Goal: Task Accomplishment & Management: Manage account settings

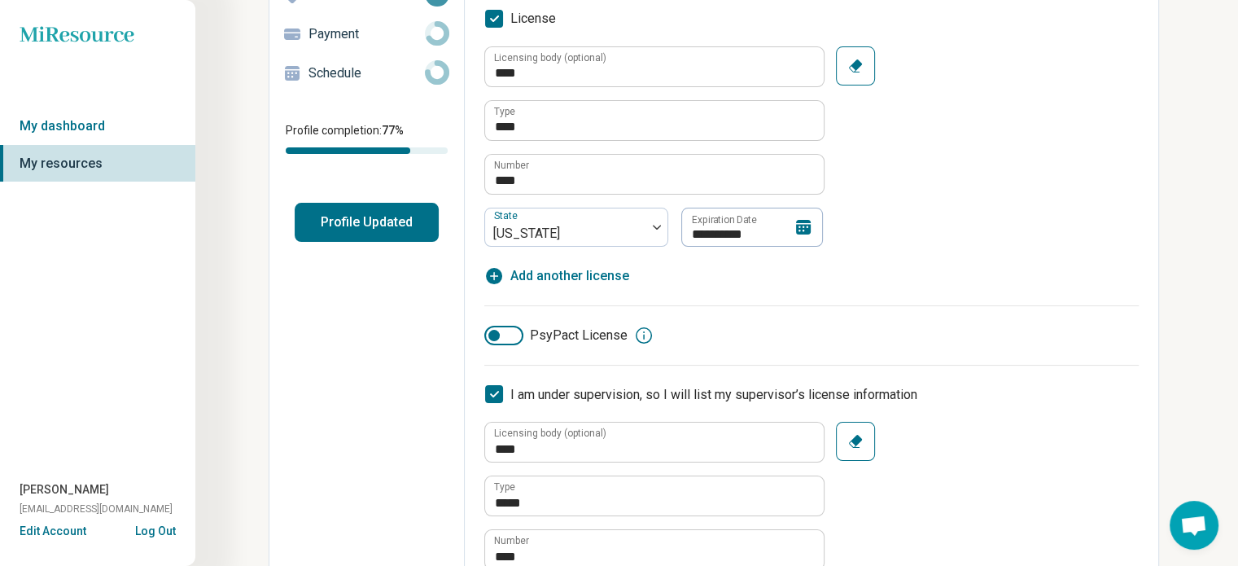
scroll to position [244, 0]
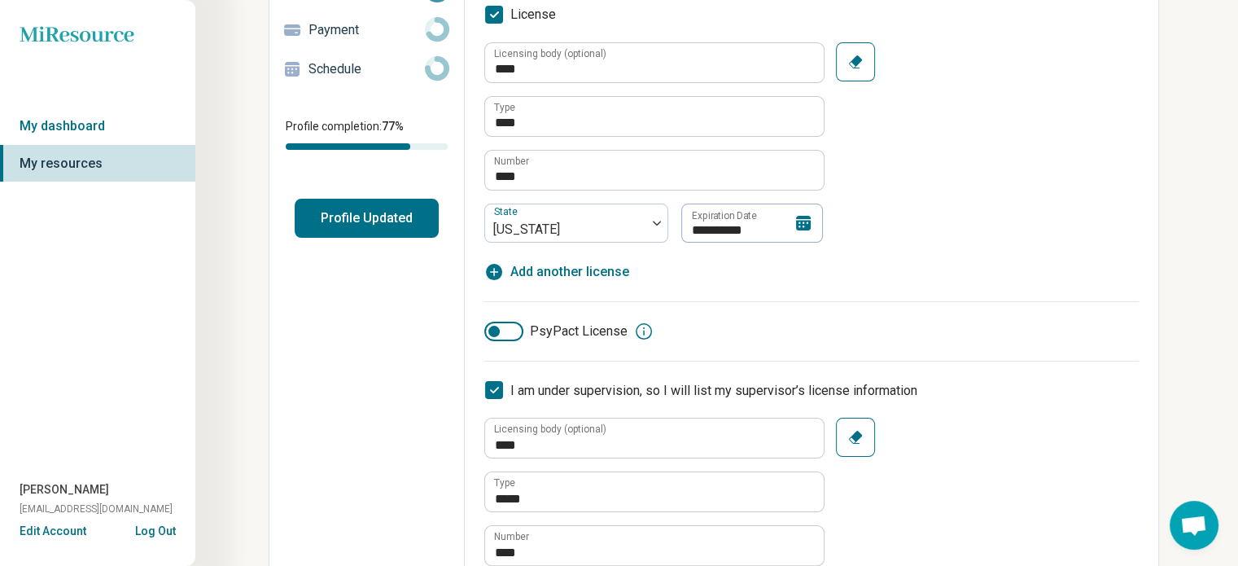
click at [800, 224] on icon at bounding box center [803, 223] width 15 height 15
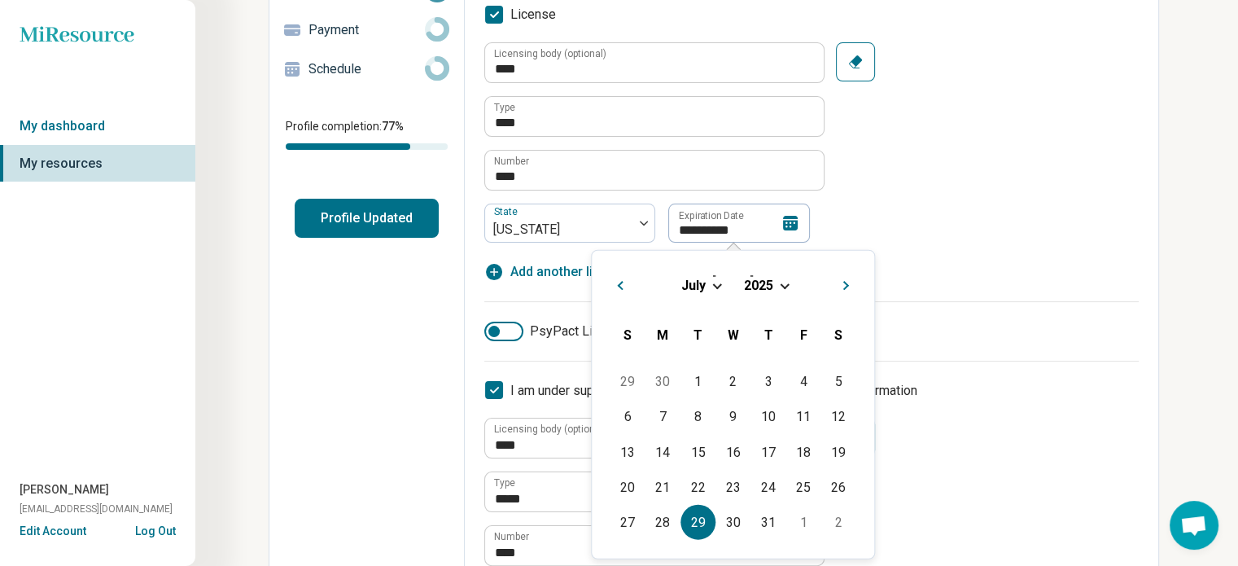
click at [788, 285] on div "[DATE]" at bounding box center [733, 284] width 256 height 17
click at [785, 283] on span "Choose Date" at bounding box center [784, 284] width 9 height 9
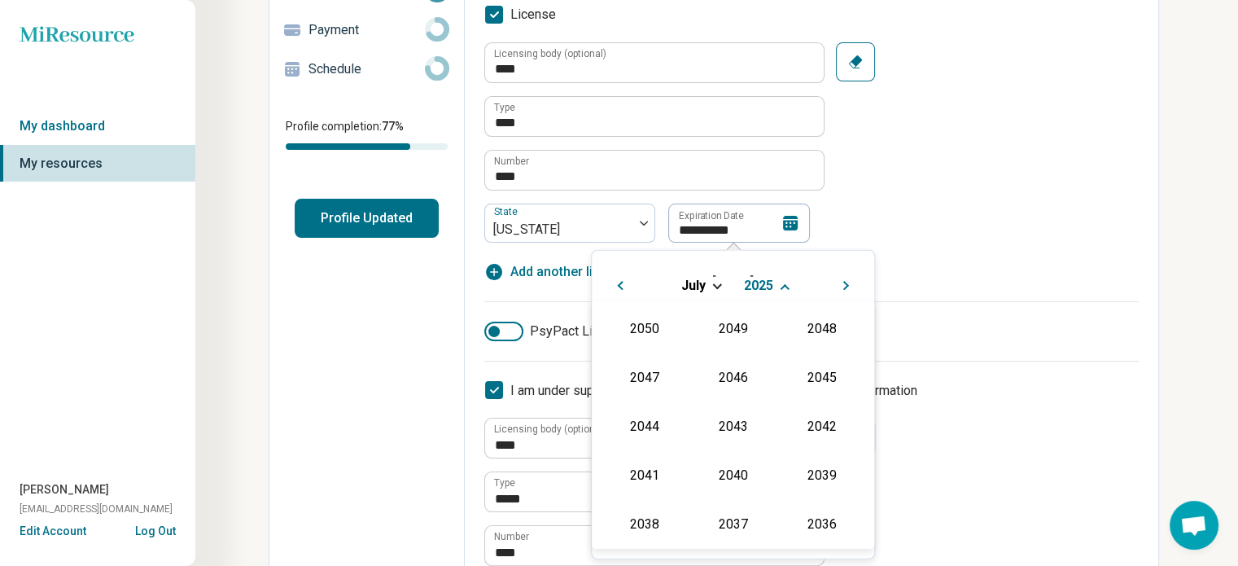
scroll to position [295, 0]
click at [809, 371] on div "2027" at bounding box center [821, 375] width 79 height 29
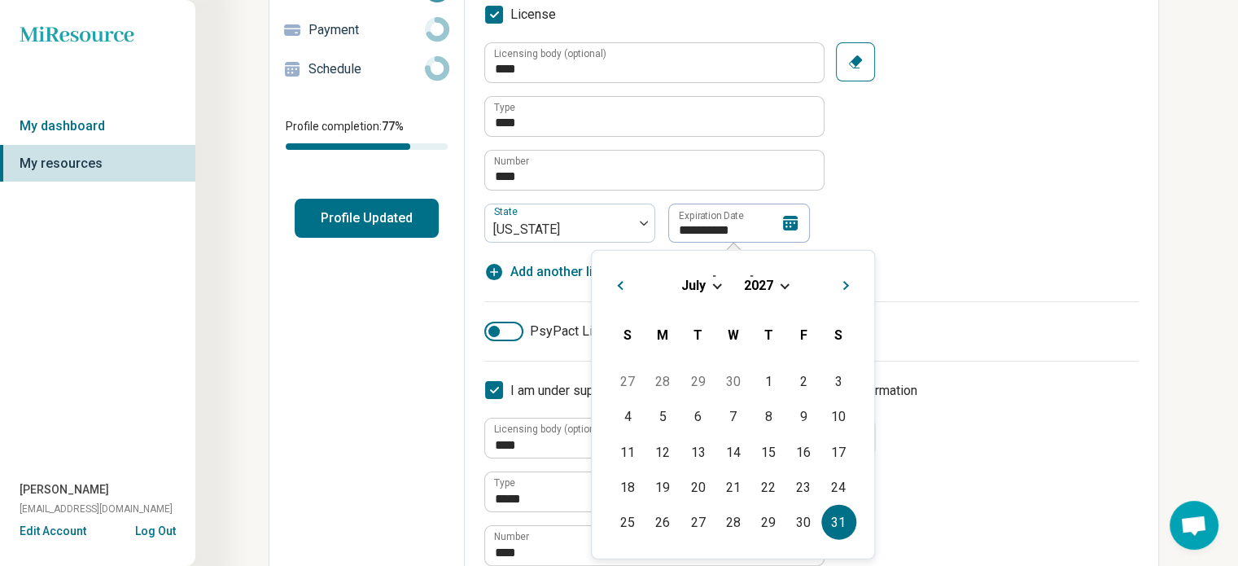
click at [835, 519] on div "31" at bounding box center [839, 522] width 35 height 35
type textarea "*"
type input "**********"
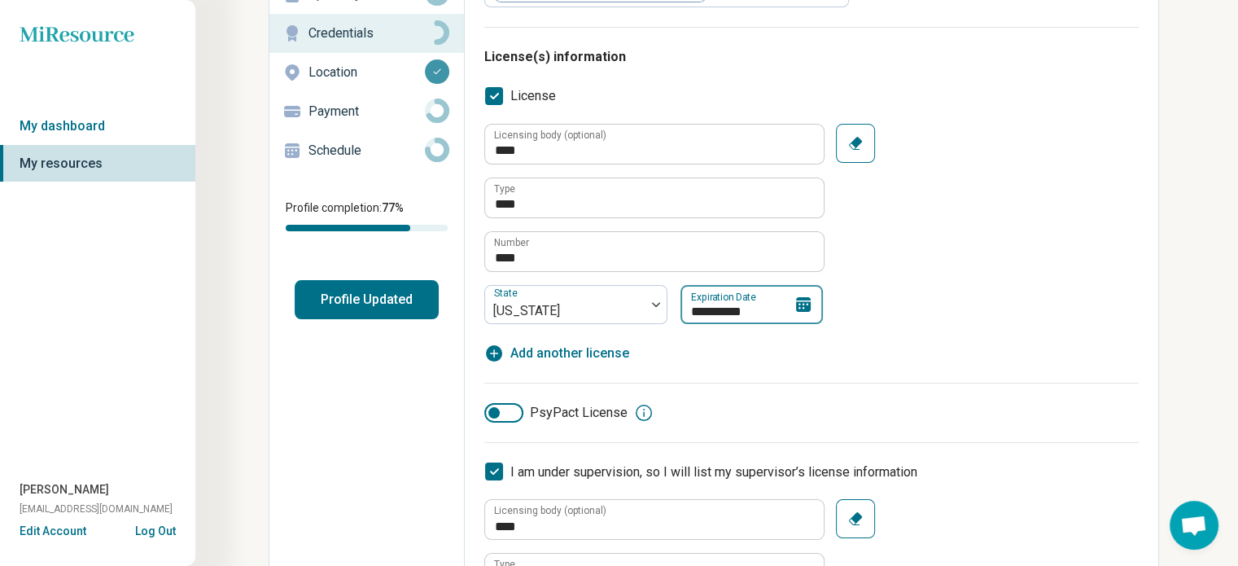
scroll to position [0, 0]
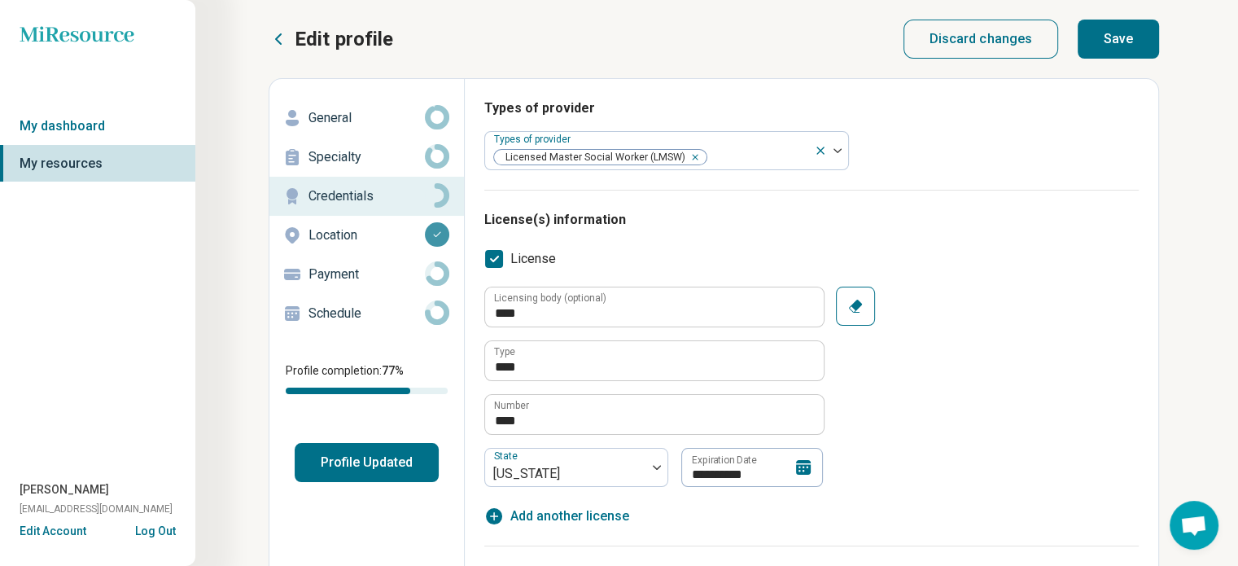
click at [1117, 37] on button "Save" at bounding box center [1118, 39] width 81 height 39
click at [1102, 42] on button "Save" at bounding box center [1118, 39] width 81 height 39
click at [1121, 35] on button "Save" at bounding box center [1118, 39] width 81 height 39
type textarea "*"
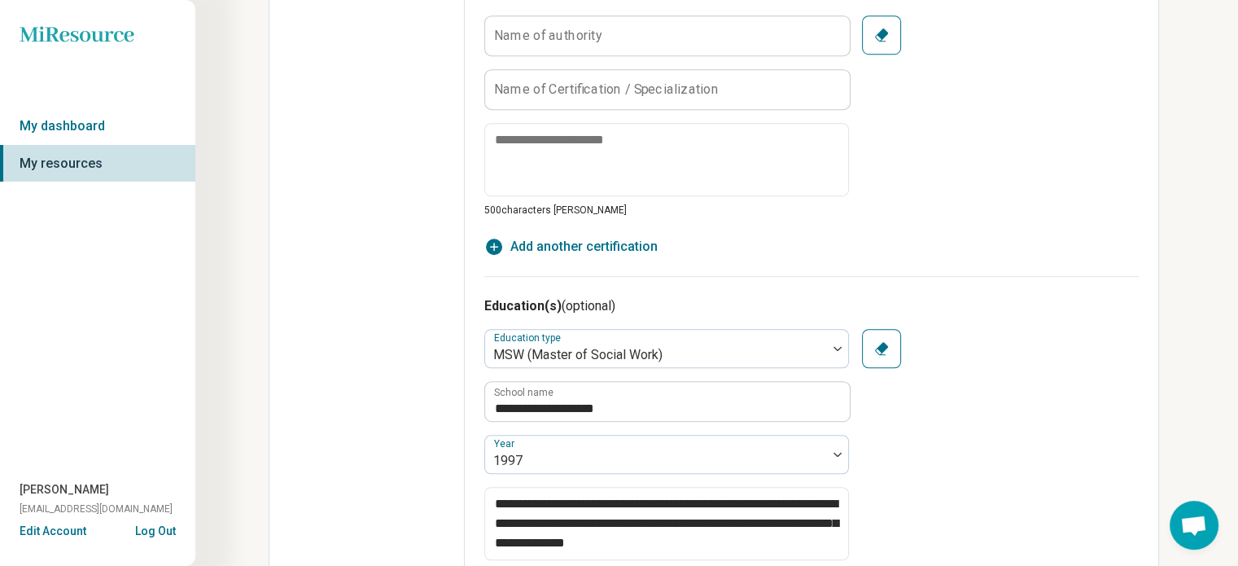
scroll to position [651, 0]
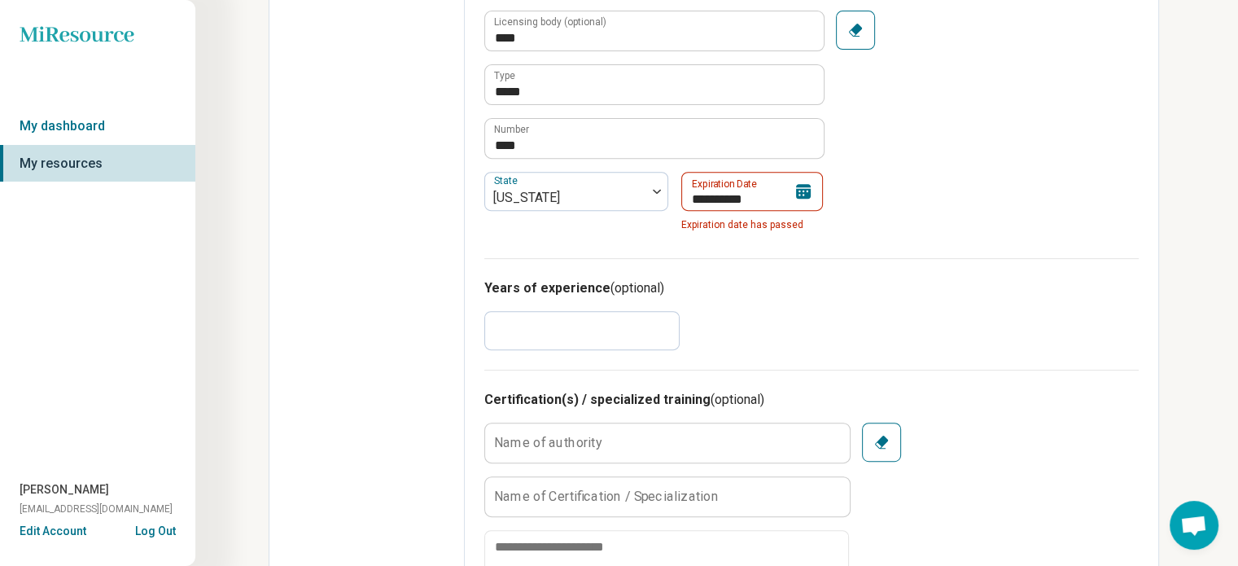
click at [802, 186] on icon at bounding box center [804, 192] width 20 height 20
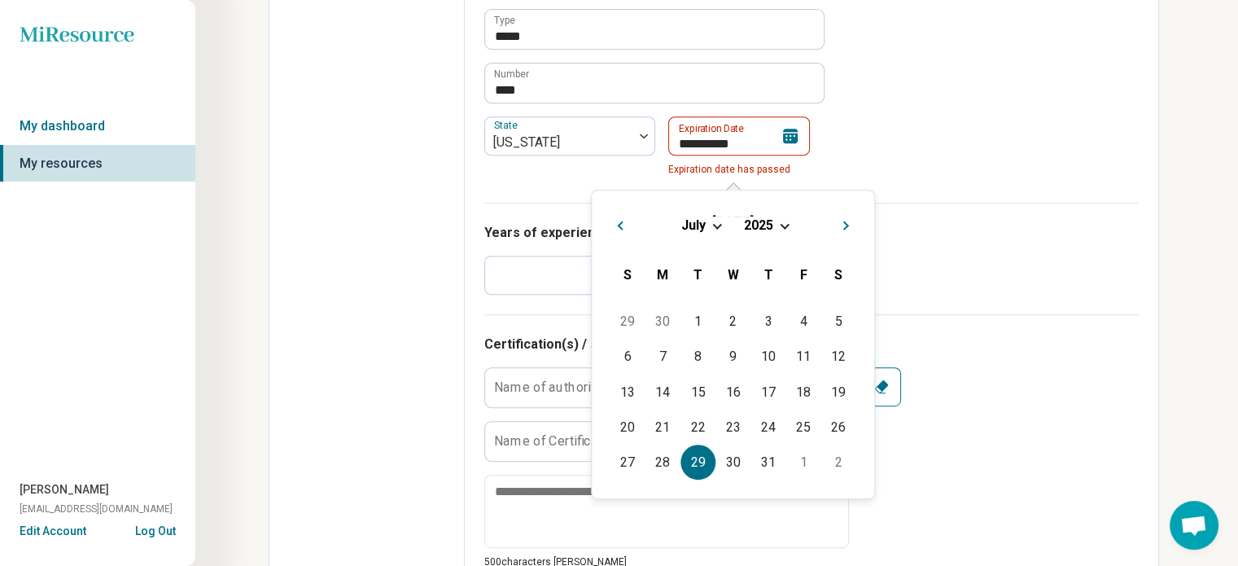
scroll to position [733, 0]
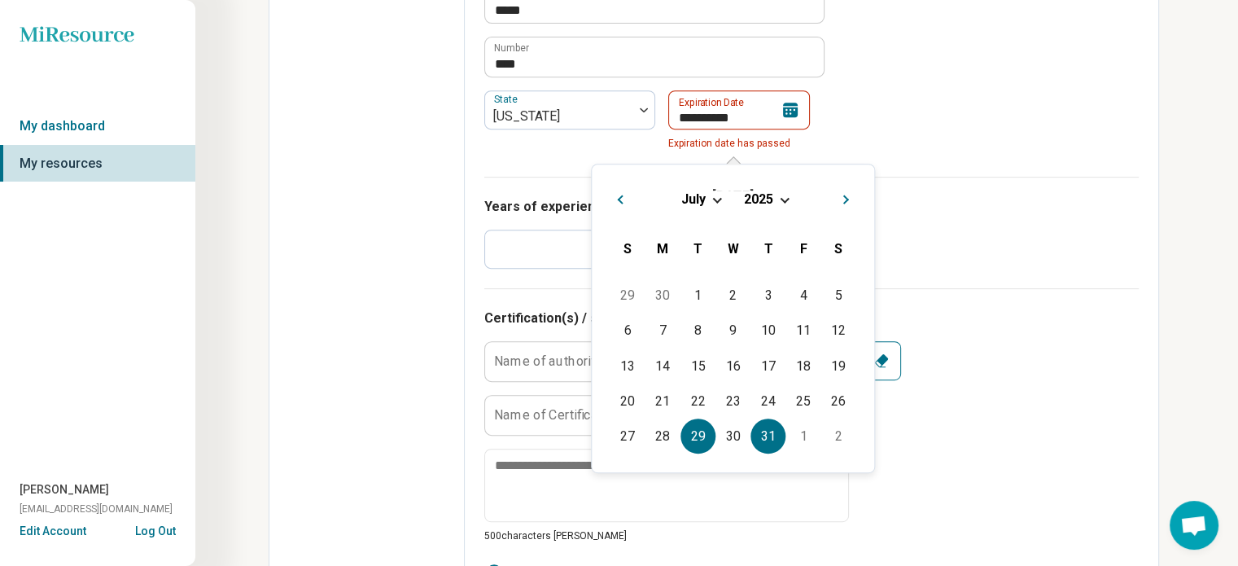
click at [763, 432] on div "31" at bounding box center [768, 436] width 35 height 35
type input "**********"
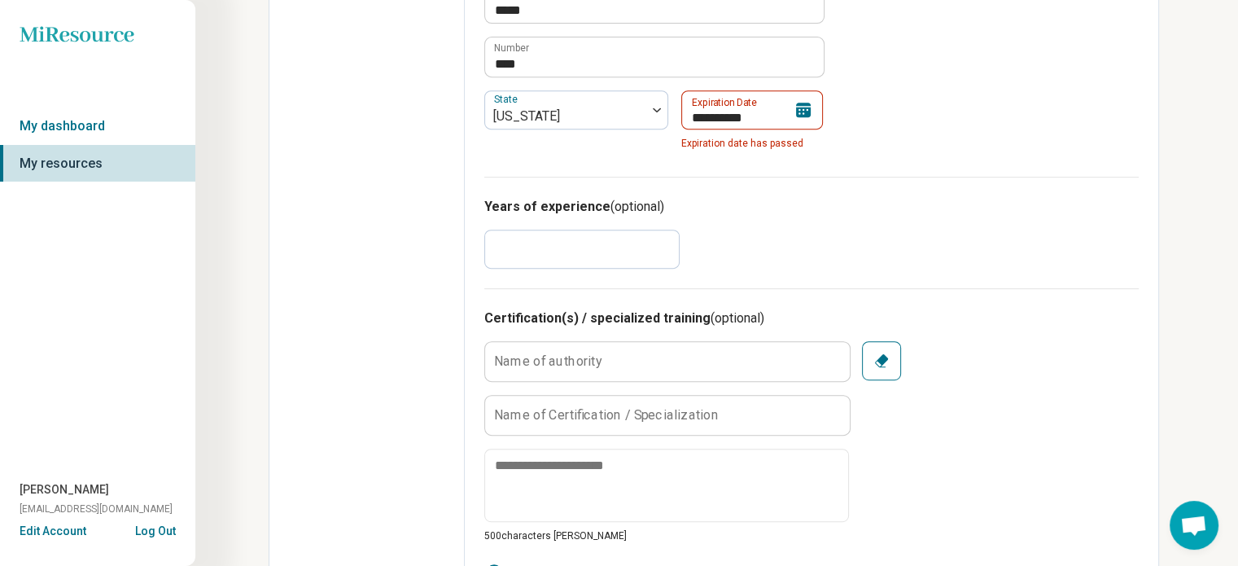
click at [808, 106] on icon at bounding box center [803, 110] width 15 height 15
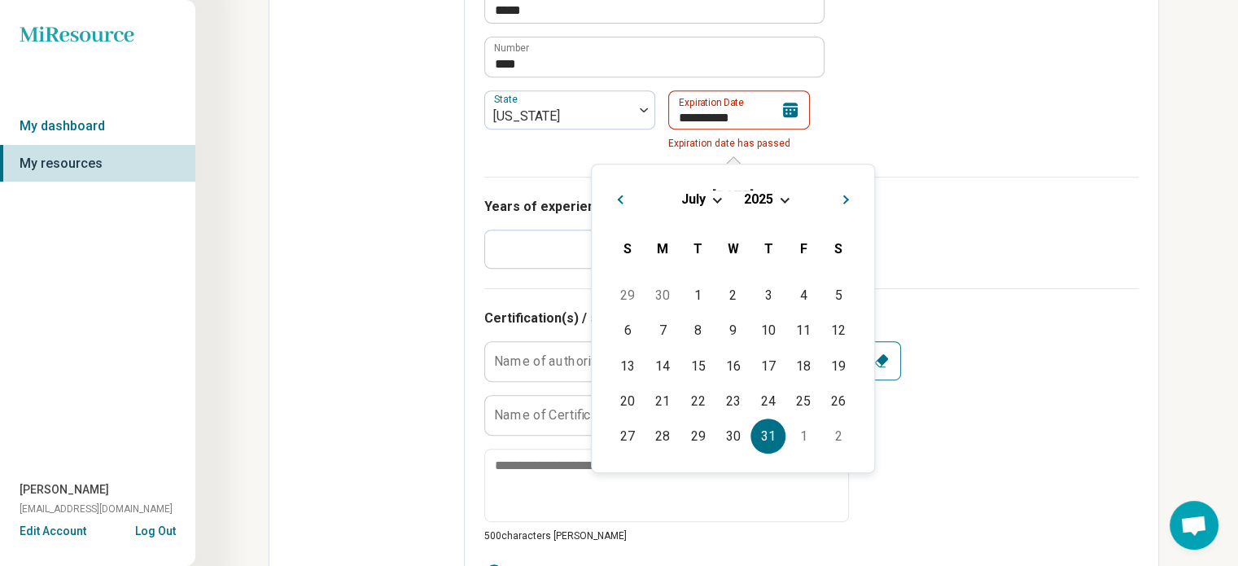
click at [781, 195] on div "[DATE]" at bounding box center [733, 199] width 256 height 17
click at [785, 199] on span "Choose Date" at bounding box center [784, 198] width 9 height 9
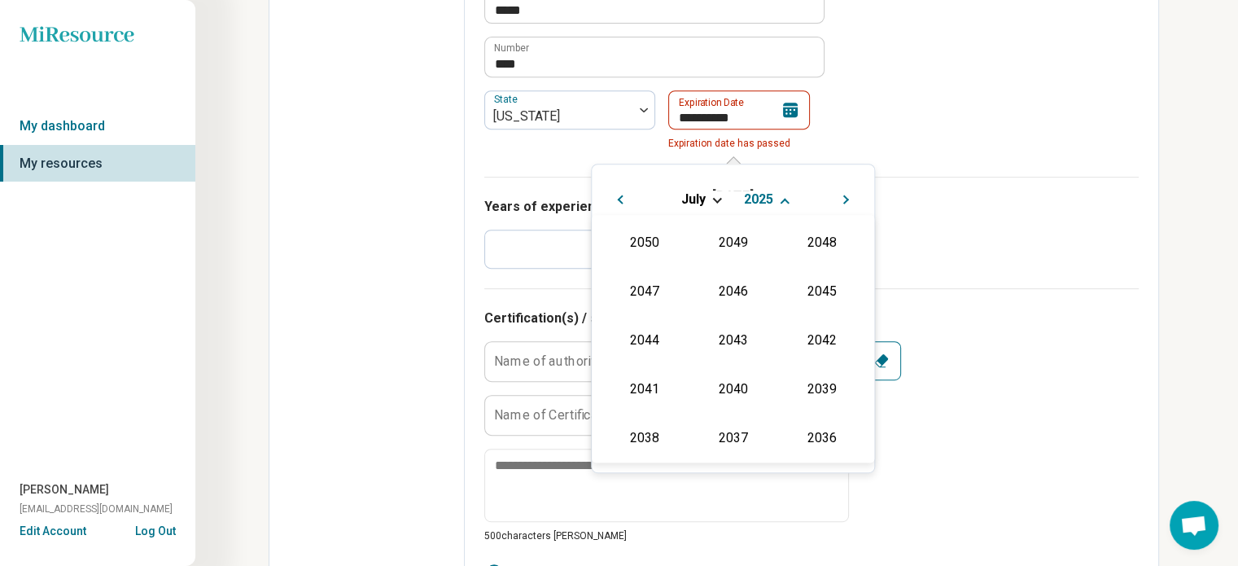
scroll to position [295, 0]
click at [816, 281] on div "2027" at bounding box center [821, 289] width 79 height 29
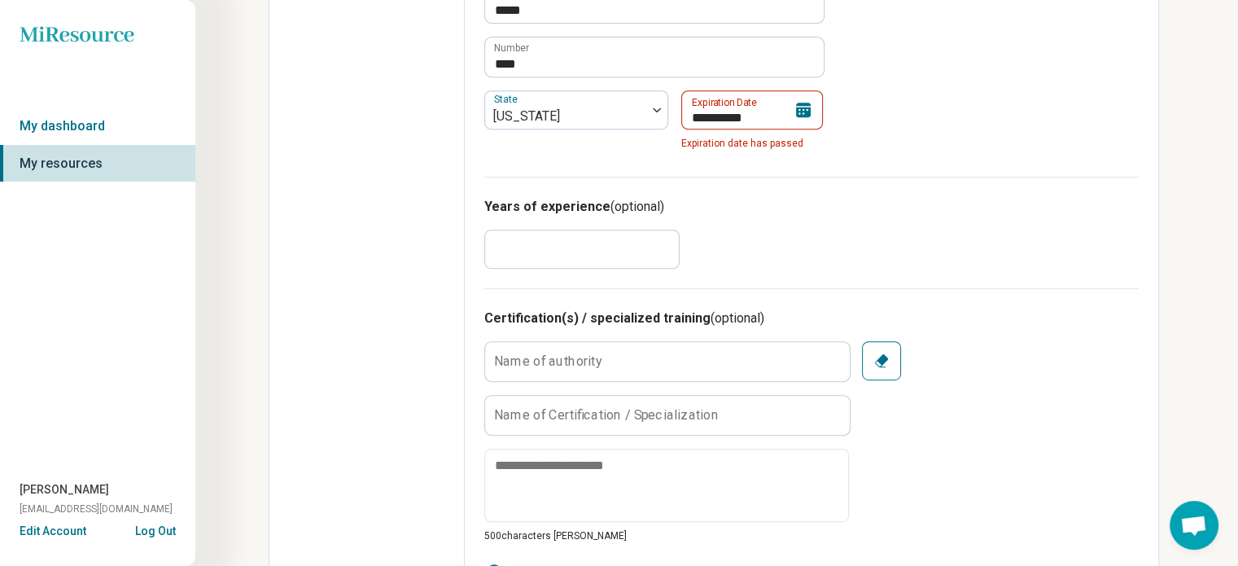
click at [967, 135] on div "**********" at bounding box center [811, 43] width 655 height 228
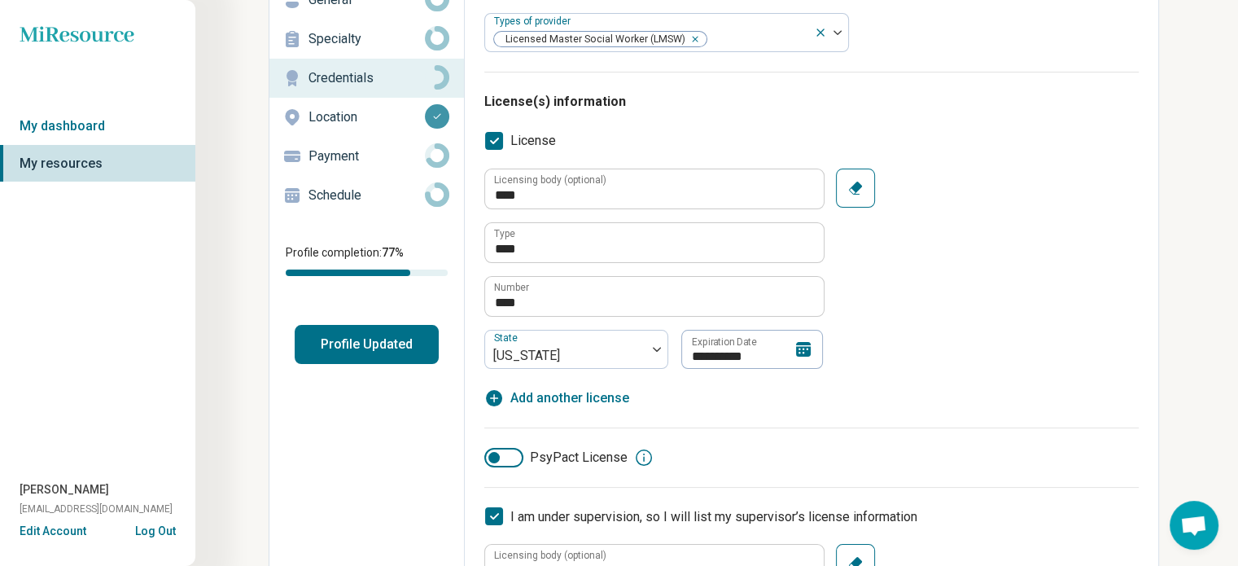
scroll to position [75, 0]
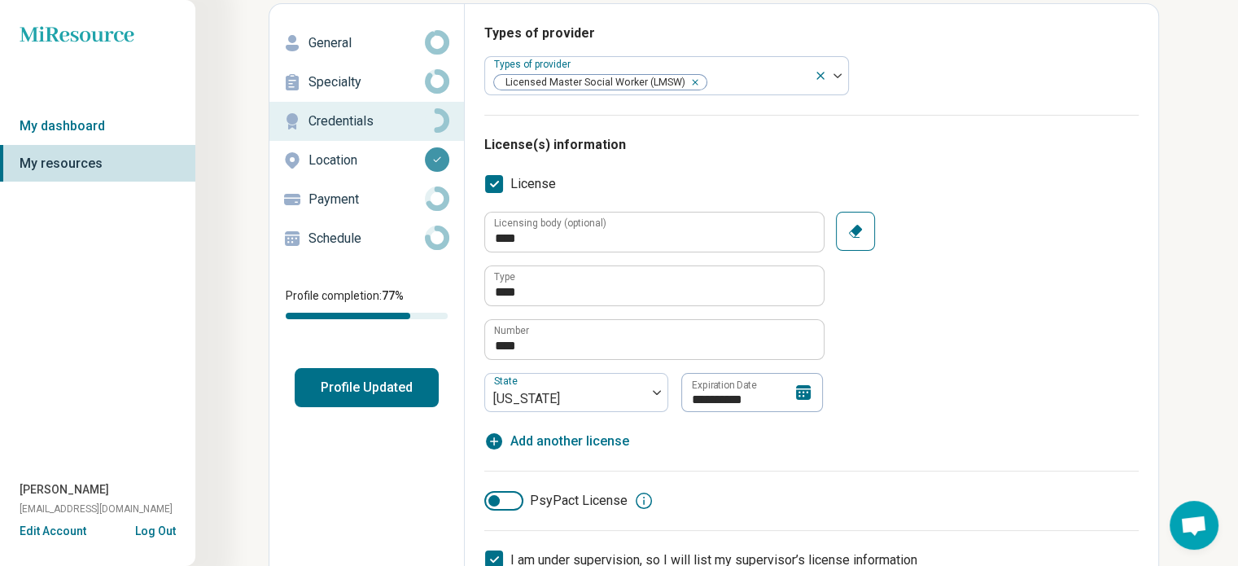
click at [385, 379] on button "Profile Updated" at bounding box center [367, 387] width 144 height 39
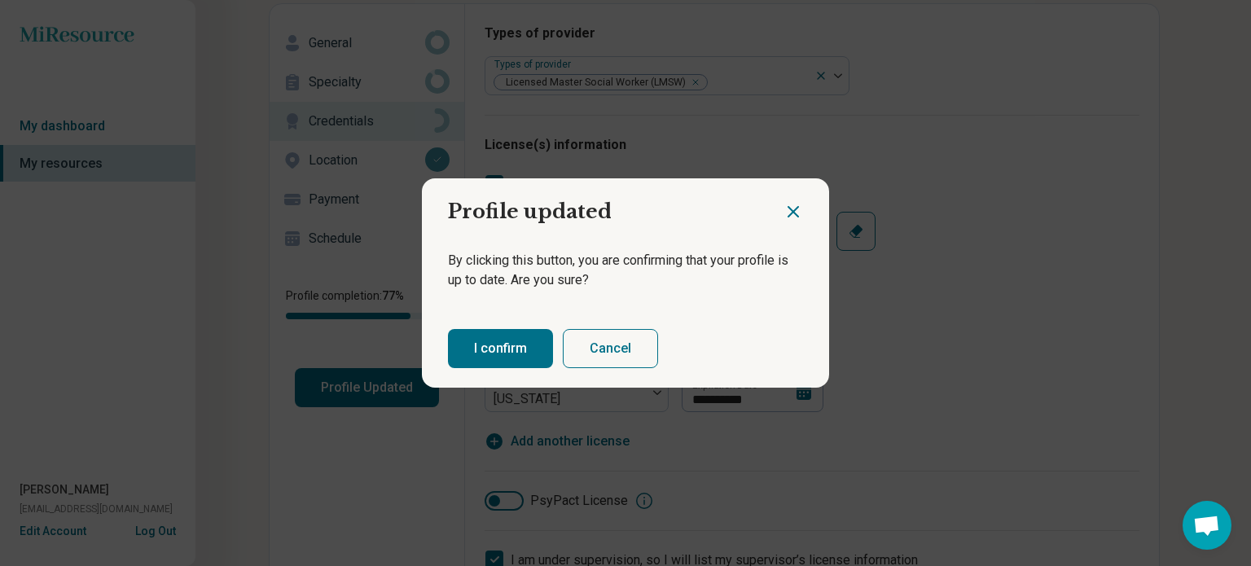
click at [489, 343] on button "I confirm" at bounding box center [500, 348] width 105 height 39
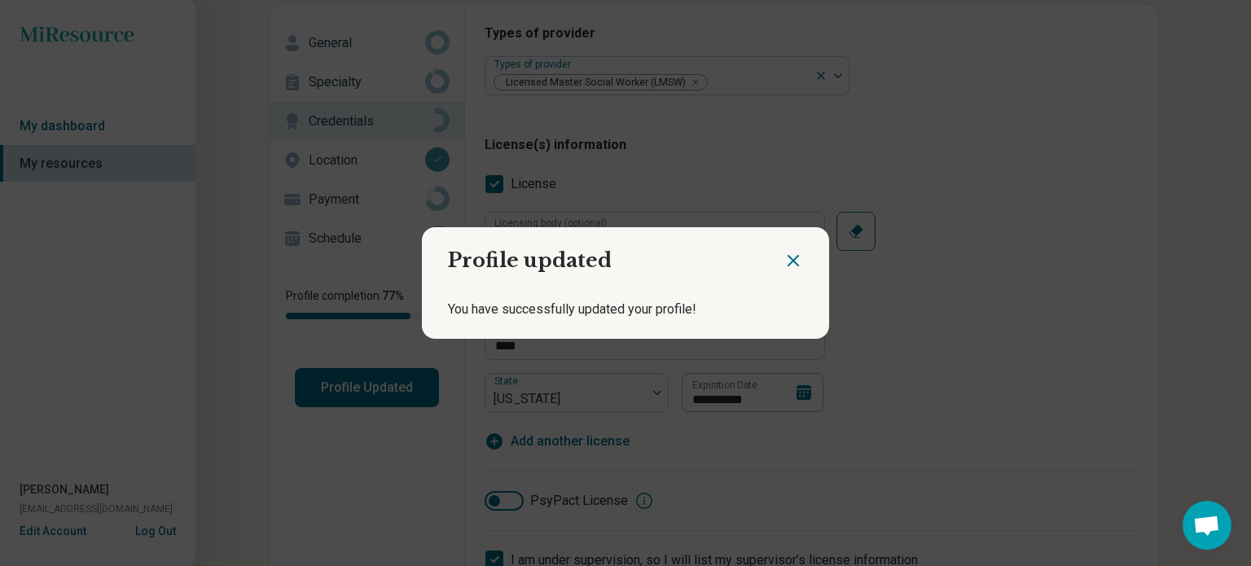
click at [790, 260] on icon "Close dialog" at bounding box center [793, 261] width 20 height 20
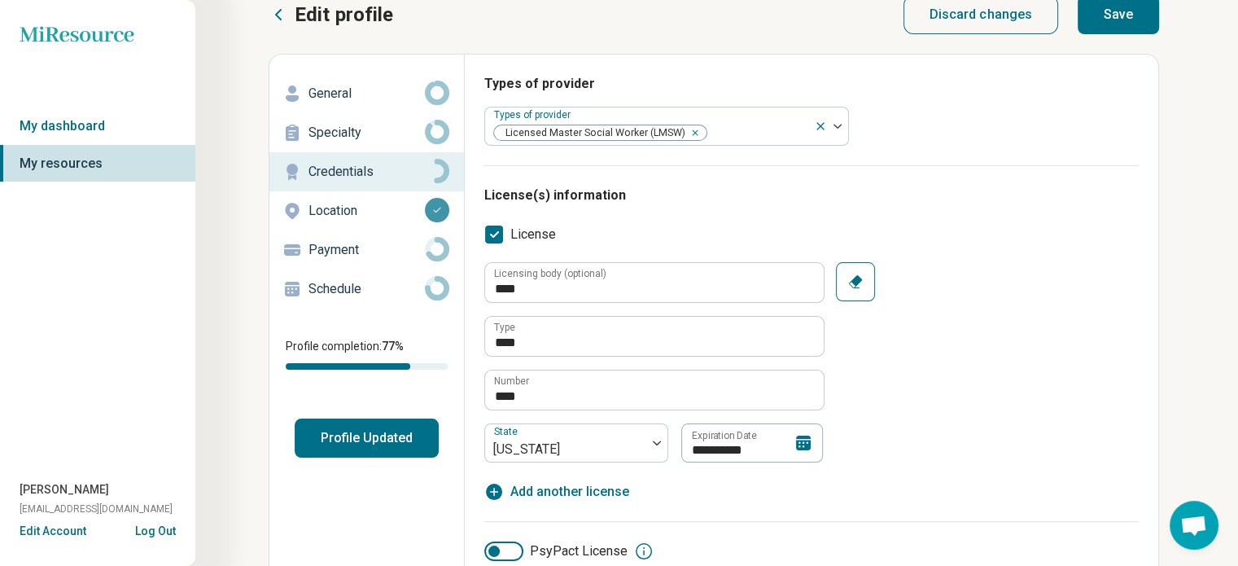
scroll to position [0, 0]
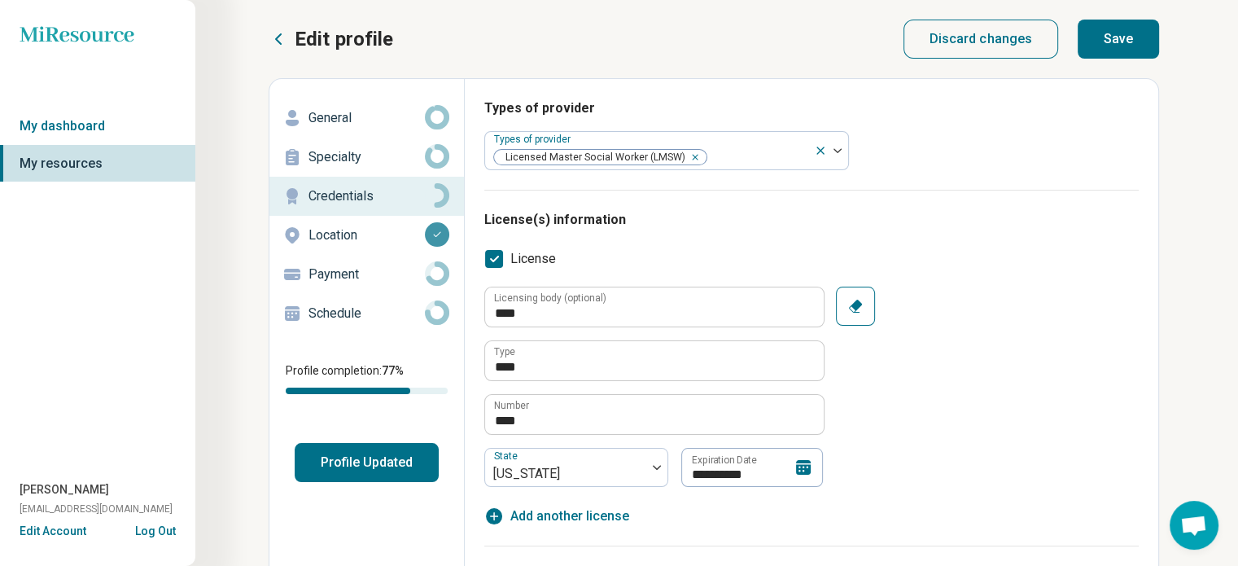
click at [1116, 40] on button "Save" at bounding box center [1118, 39] width 81 height 39
type textarea "*"
